Goal: Task Accomplishment & Management: Use online tool/utility

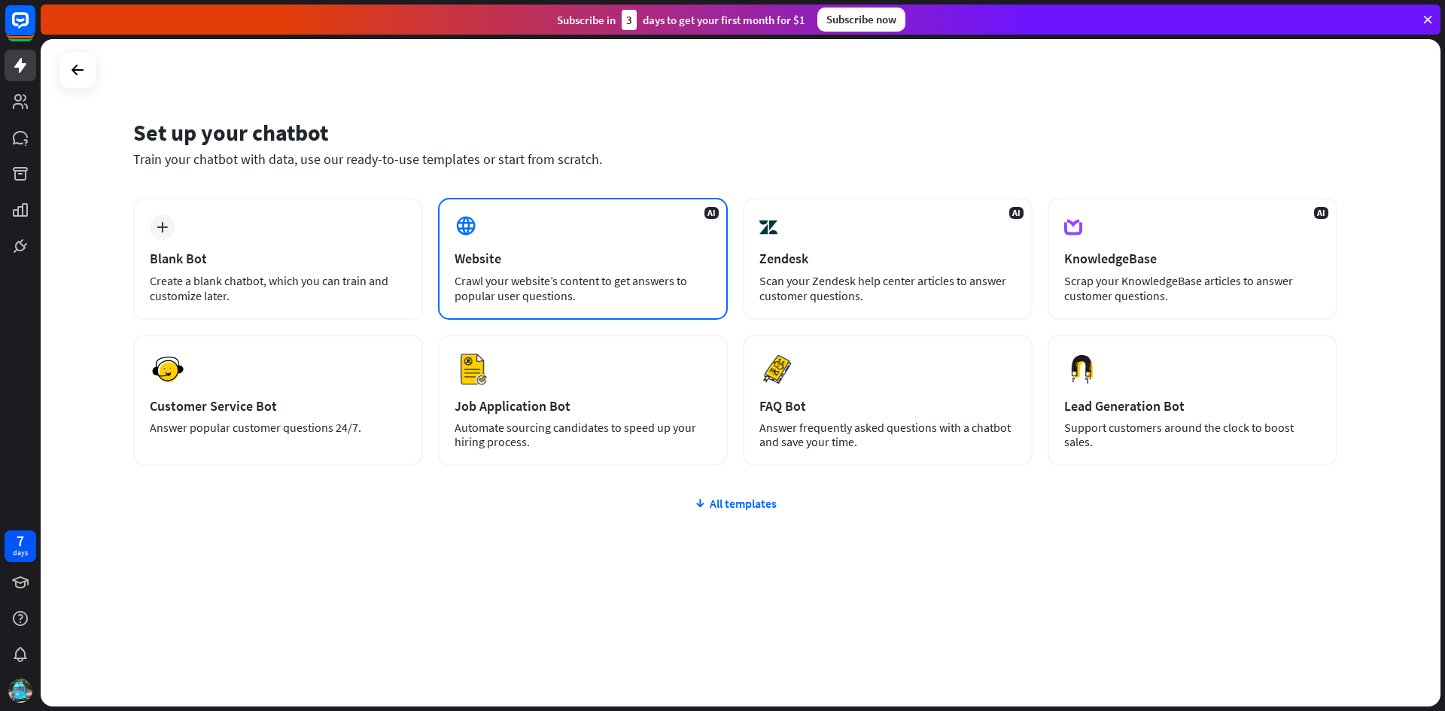
click at [588, 264] on div "Website" at bounding box center [582, 258] width 257 height 17
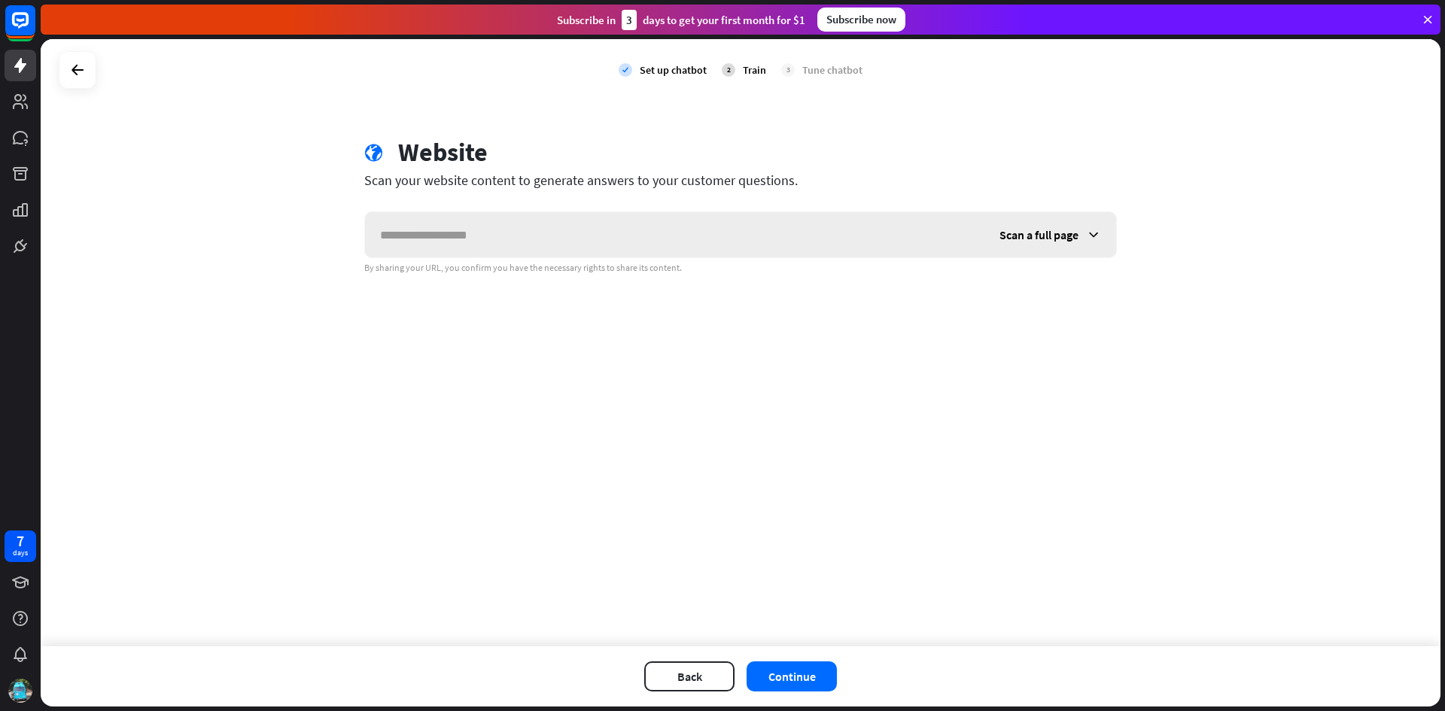
click at [1093, 231] on icon at bounding box center [1093, 234] width 15 height 15
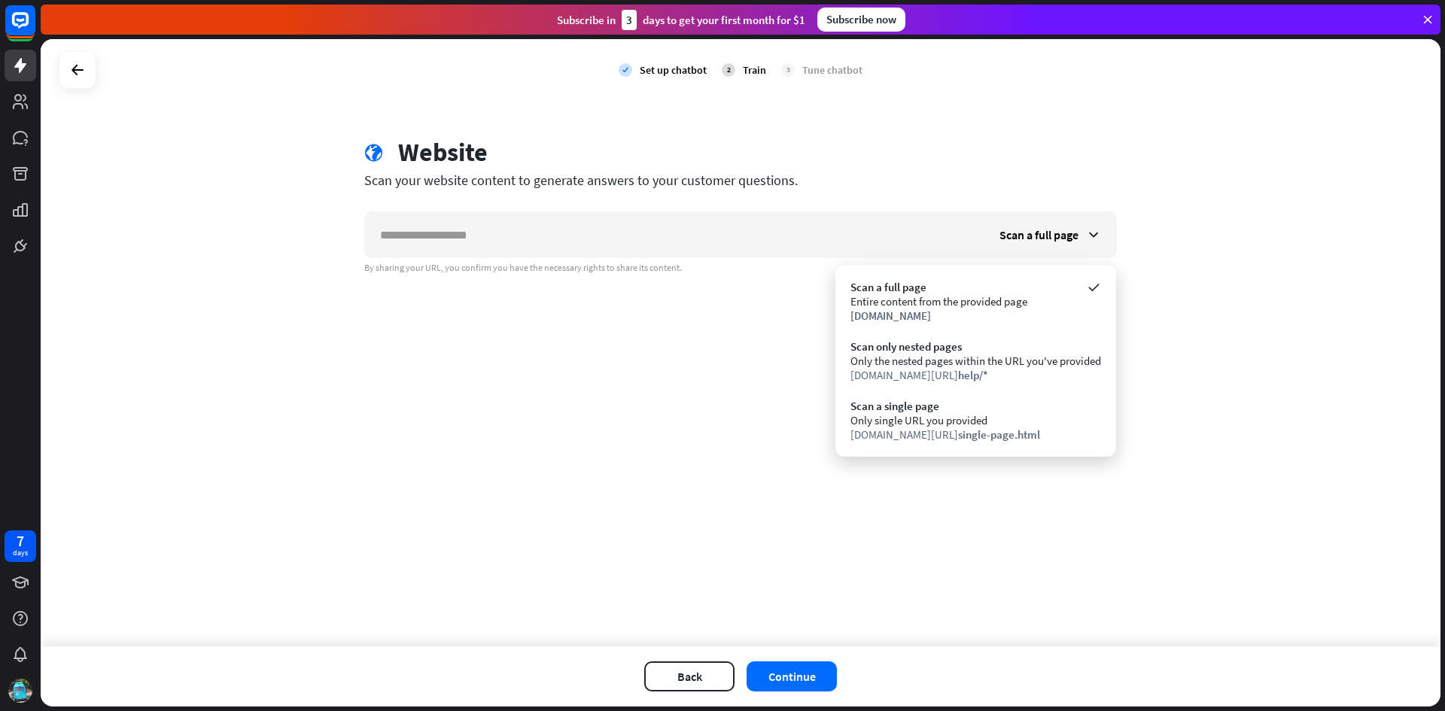
click at [758, 71] on div "Train" at bounding box center [754, 70] width 23 height 14
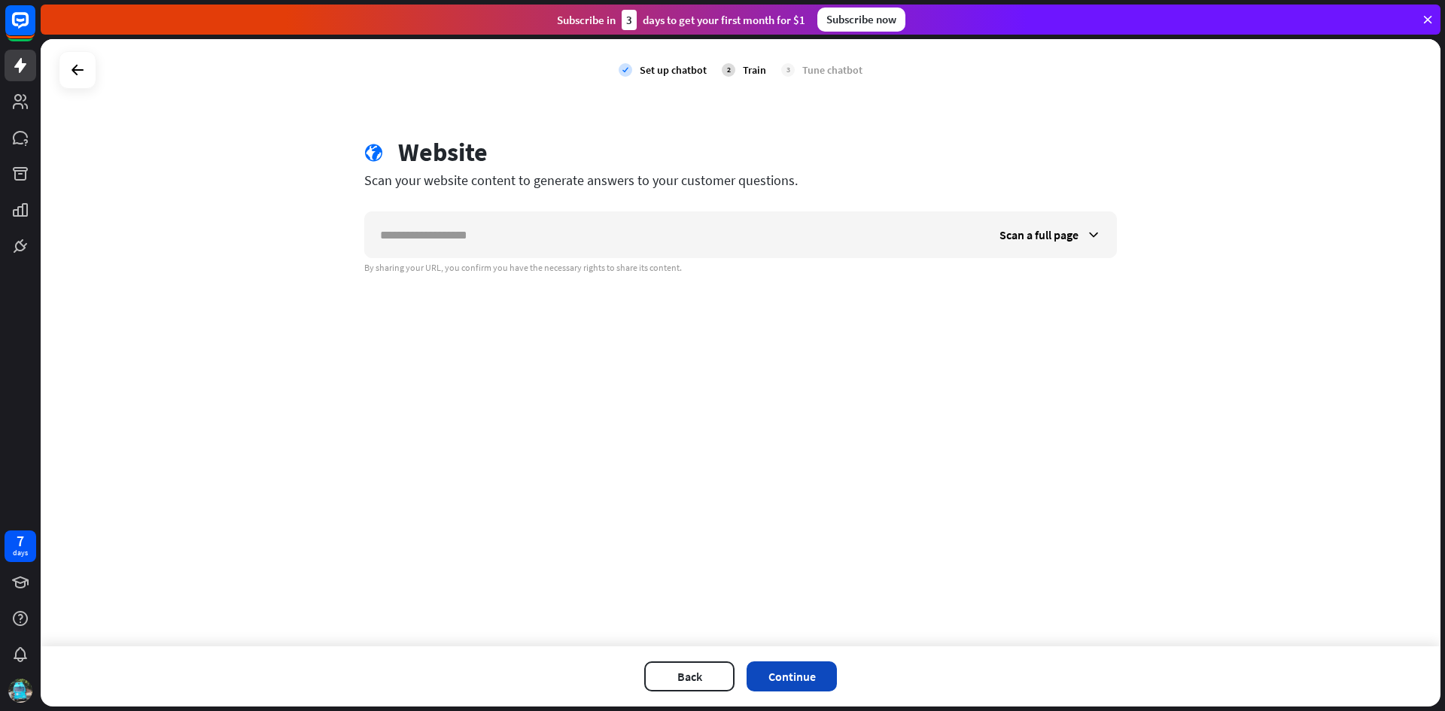
click at [786, 673] on button "Continue" at bounding box center [791, 676] width 90 height 30
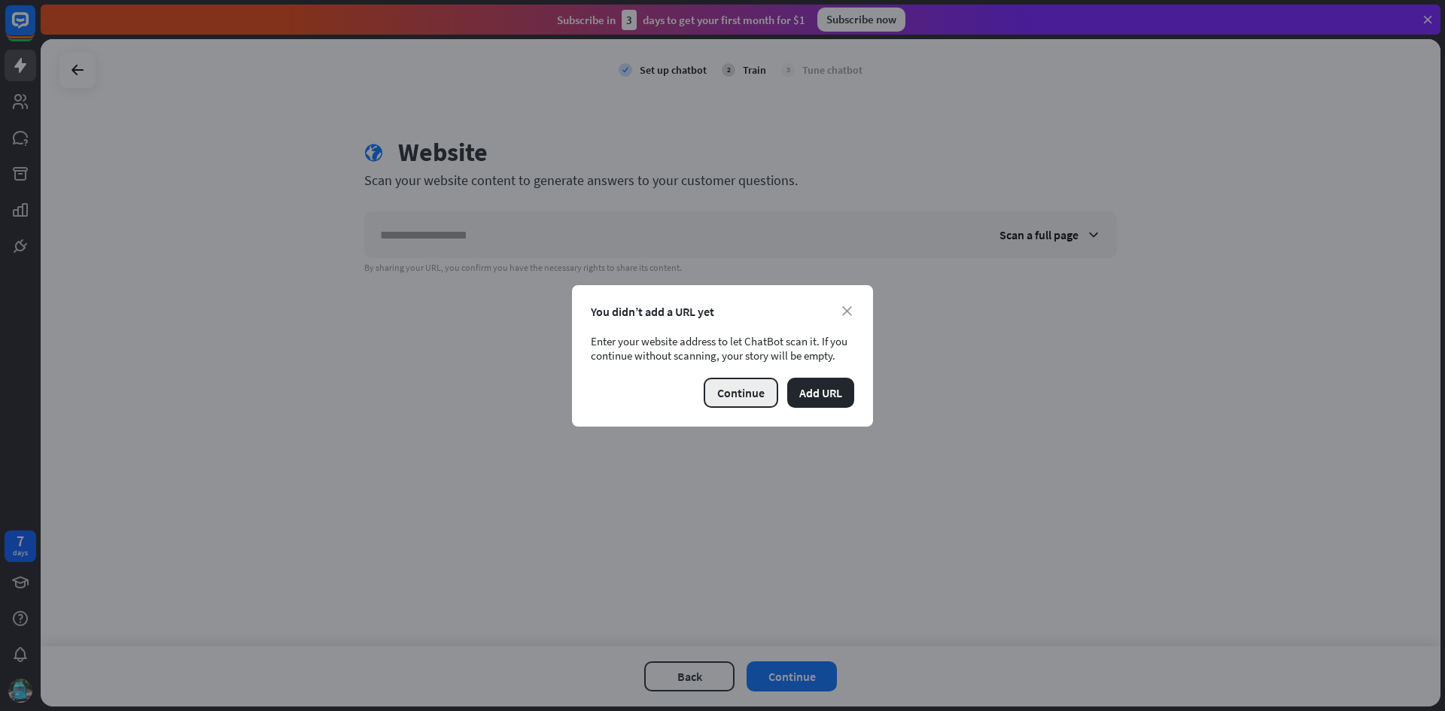
click at [751, 394] on button "Continue" at bounding box center [741, 393] width 74 height 30
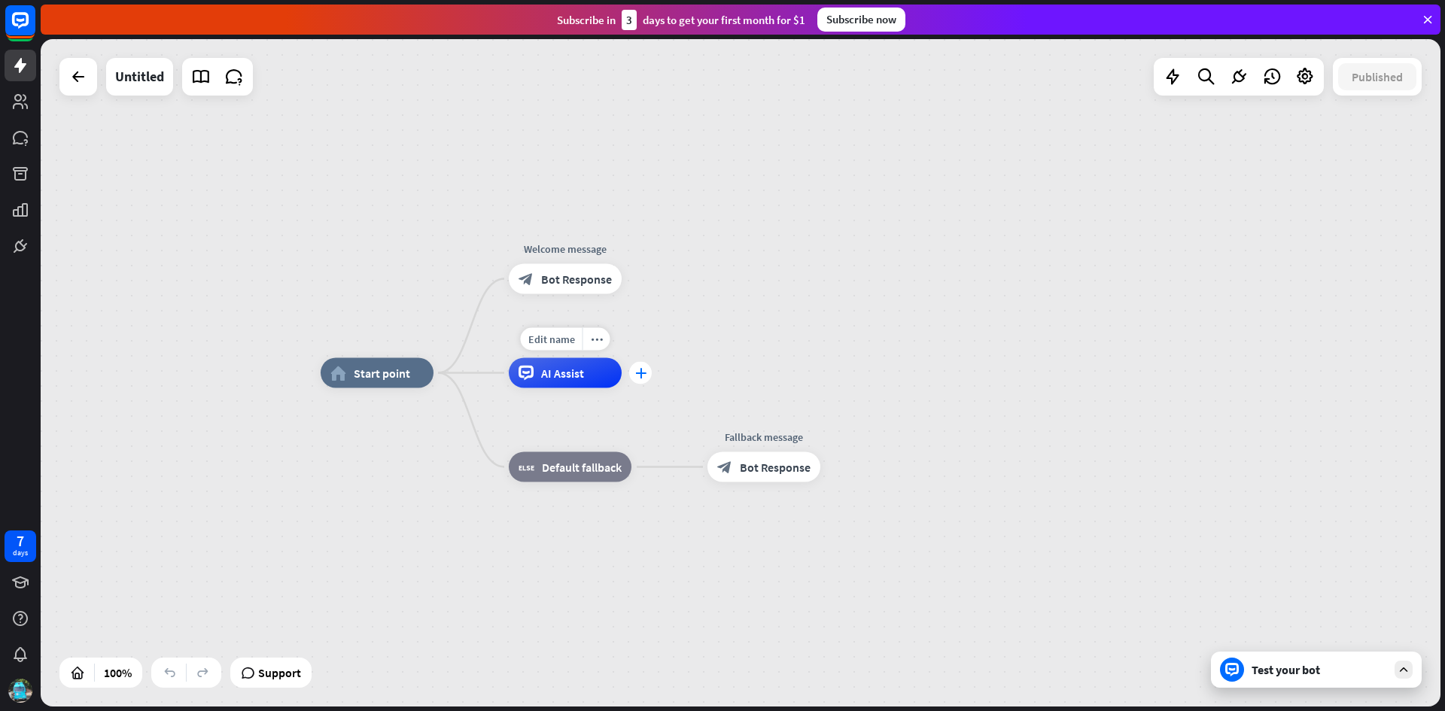
click at [638, 375] on icon "plus" at bounding box center [640, 373] width 11 height 11
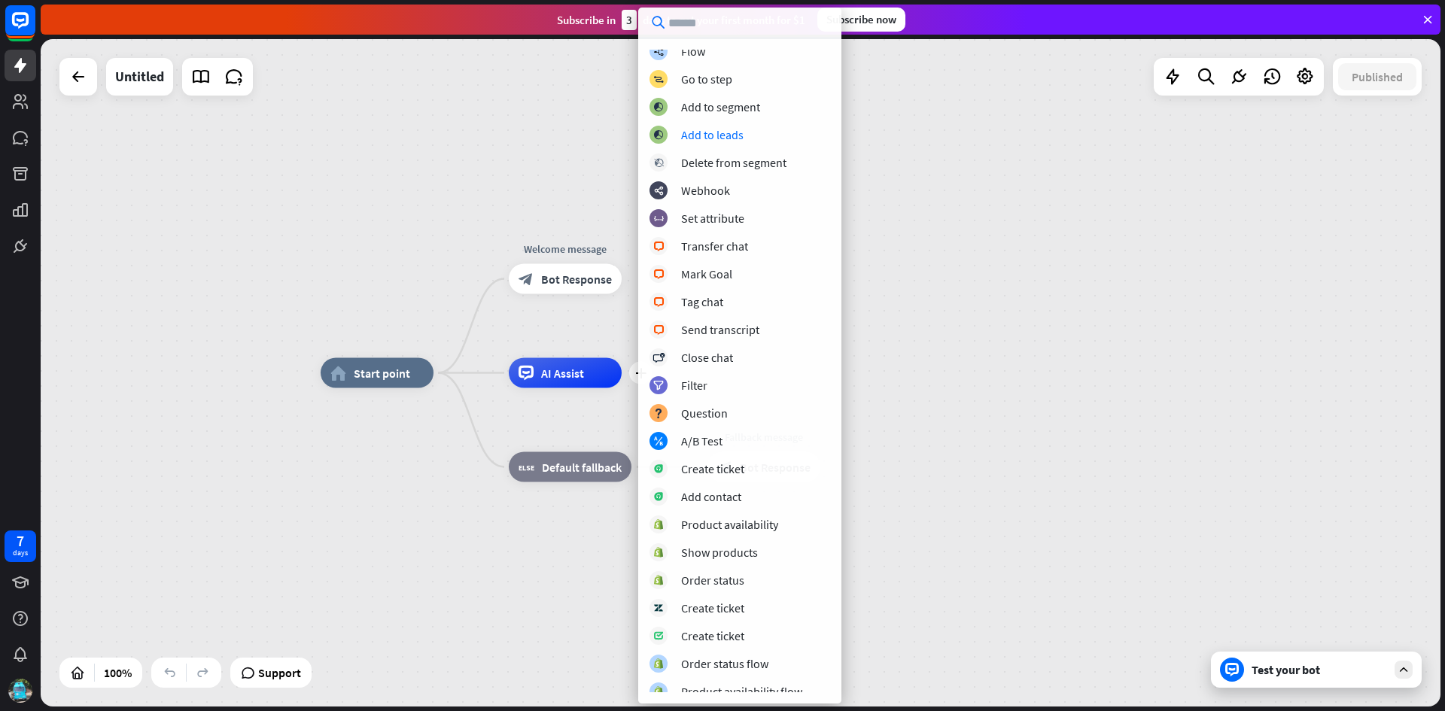
scroll to position [99, 0]
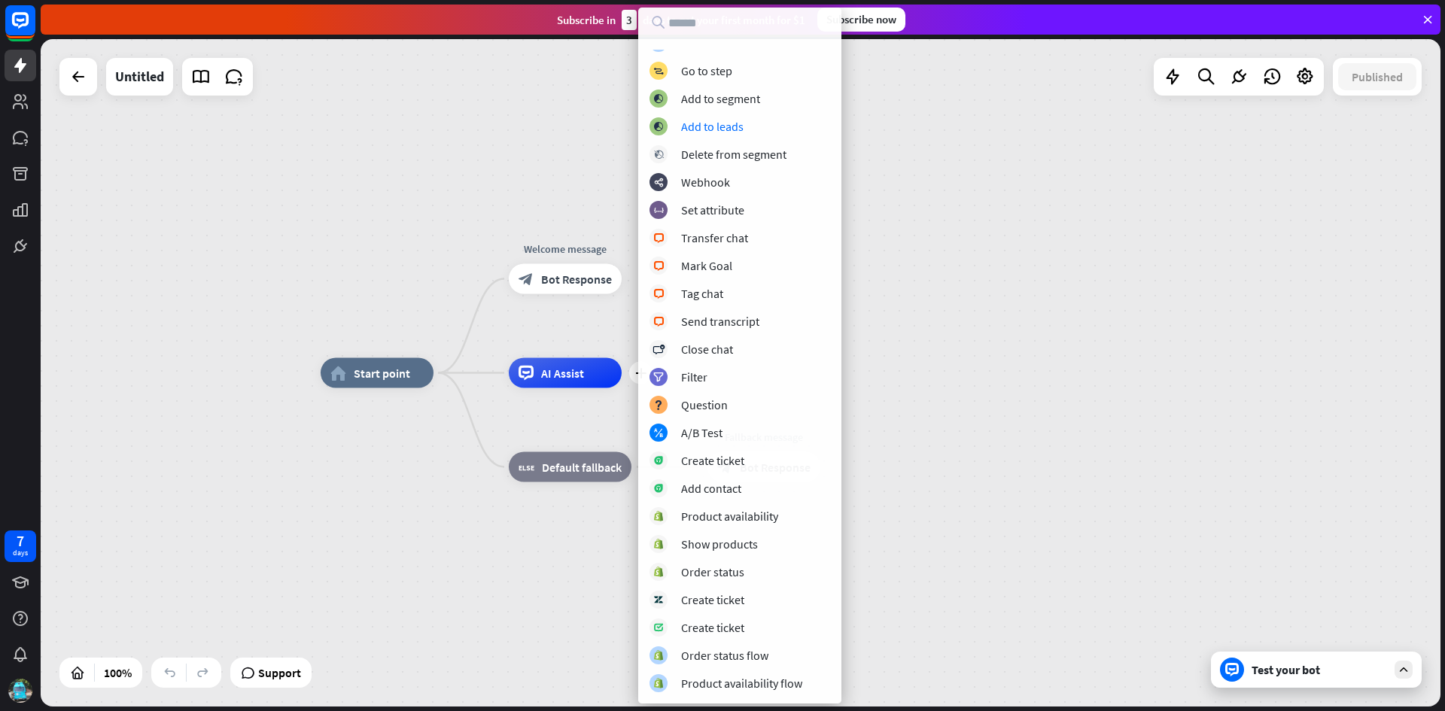
click at [1083, 217] on div "home_2 Start point Welcome message block_bot_response Bot Response plus AI Assi…" at bounding box center [741, 372] width 1400 height 667
